Goal: Navigation & Orientation: Understand site structure

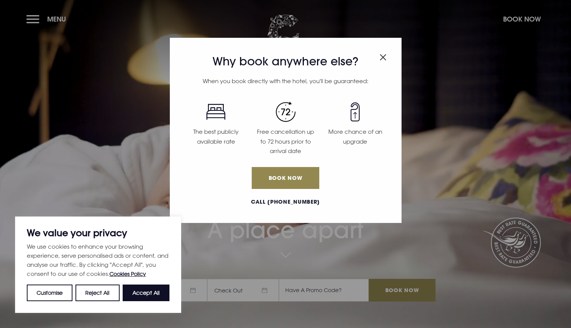
drag, startPoint x: 386, startPoint y: 57, endPoint x: 380, endPoint y: 59, distance: 5.8
click at [386, 57] on img "Close modal" at bounding box center [383, 57] width 7 height 6
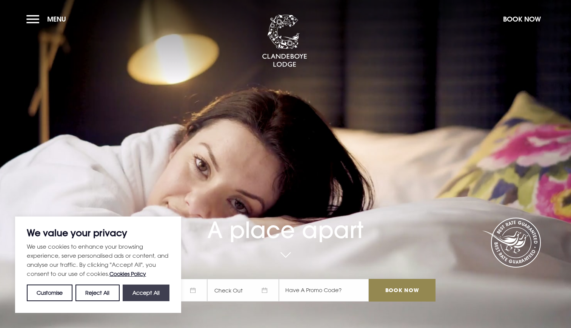
click at [154, 292] on button "Accept All" at bounding box center [146, 292] width 47 height 17
checkbox input "true"
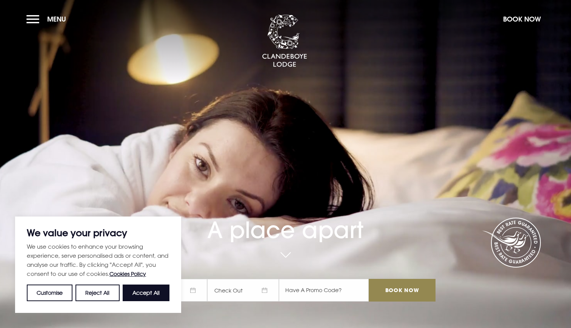
checkbox input "true"
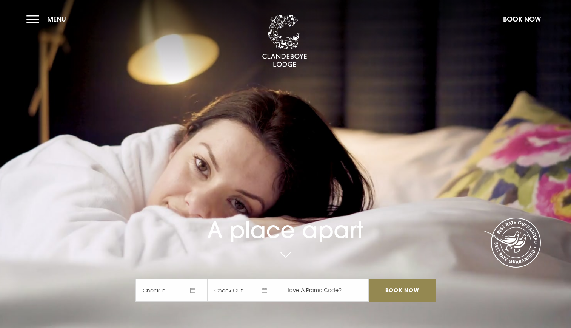
click at [24, 16] on section "A place apart Check In Check Out Mon Tue Wed Thur Fri Sat Sun Mon Tue Wed Thur …" at bounding box center [285, 164] width 571 height 328
click at [28, 18] on button "Menu" at bounding box center [47, 19] width 43 height 16
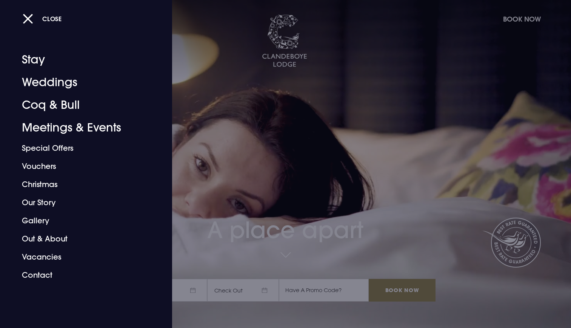
click at [28, 18] on button "Close" at bounding box center [42, 18] width 39 height 15
